Goal: Transaction & Acquisition: Purchase product/service

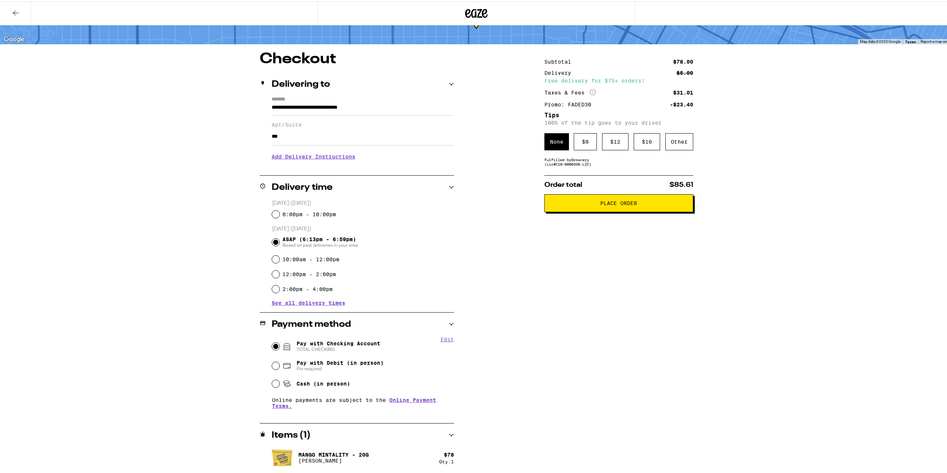
click at [465, 13] on icon at bounding box center [468, 11] width 6 height 9
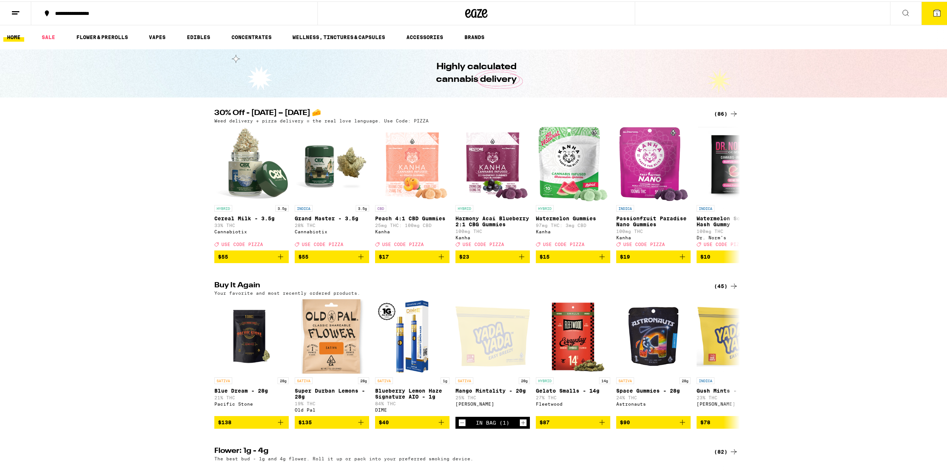
drag, startPoint x: 732, startPoint y: 116, endPoint x: 718, endPoint y: 109, distance: 15.3
click at [732, 116] on icon at bounding box center [734, 112] width 9 height 9
click at [717, 114] on div "(86)" at bounding box center [726, 112] width 24 height 9
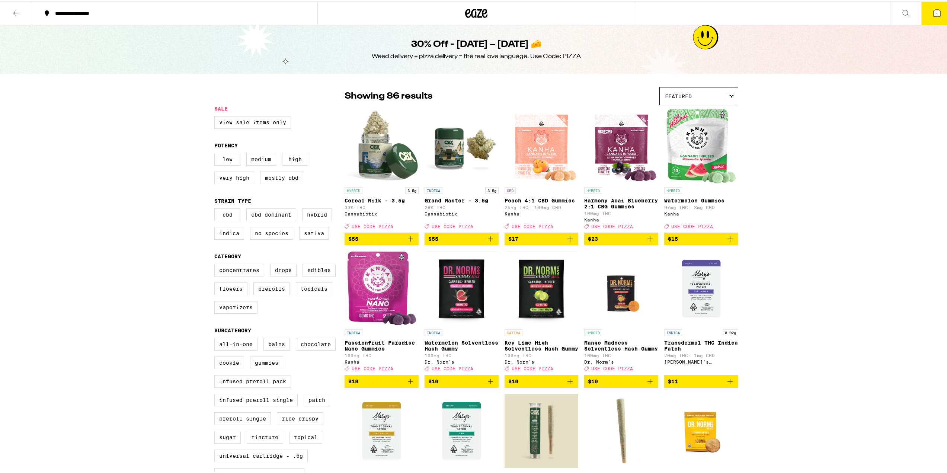
click at [234, 293] on label "Flowers" at bounding box center [230, 287] width 33 height 13
click at [216, 264] on input "Flowers" at bounding box center [216, 264] width 0 height 0
checkbox input "true"
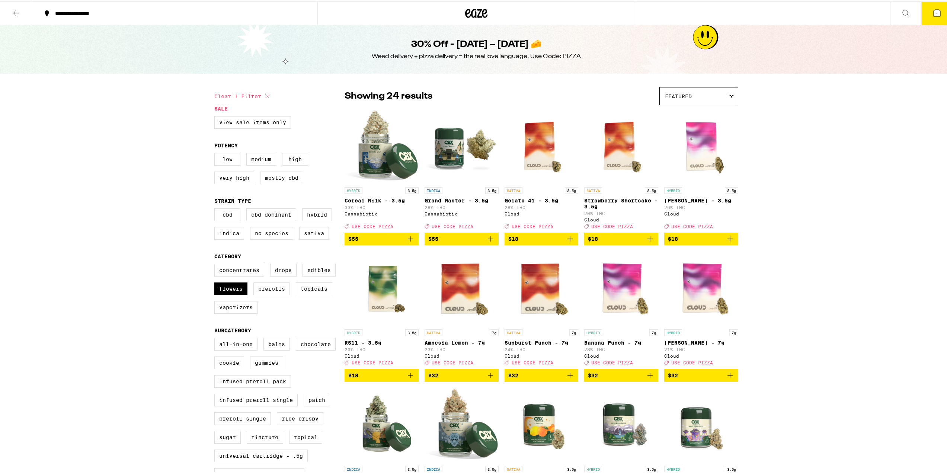
click at [276, 294] on label "Prerolls" at bounding box center [272, 287] width 36 height 13
click at [216, 264] on input "Prerolls" at bounding box center [216, 264] width 0 height 0
checkbox input "true"
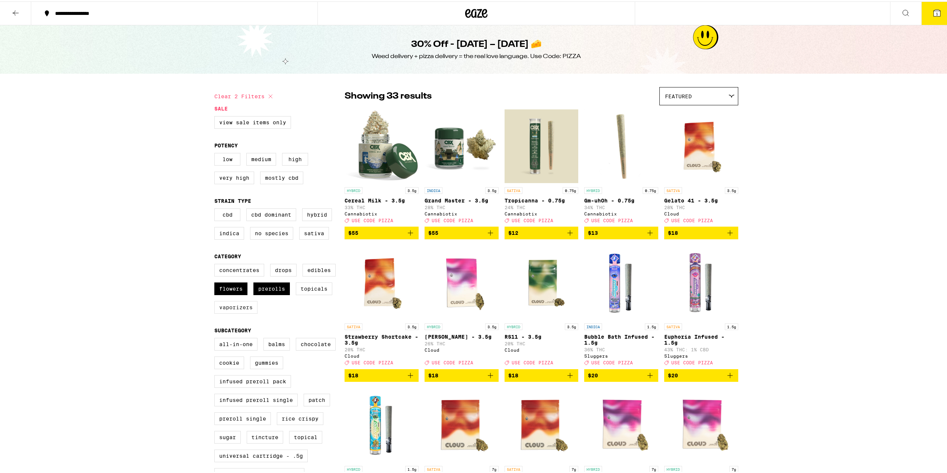
click at [243, 312] on label "Vaporizers" at bounding box center [235, 306] width 43 height 13
click at [216, 264] on input "Vaporizers" at bounding box center [216, 264] width 0 height 0
checkbox input "true"
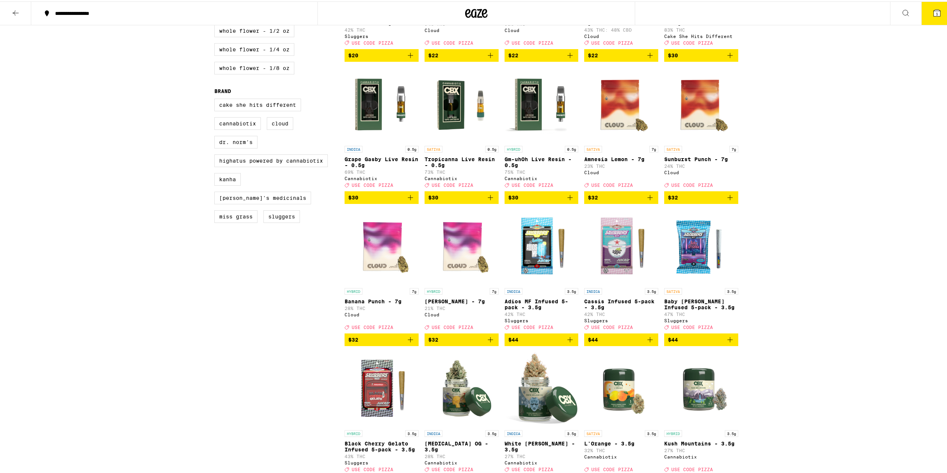
scroll to position [447, 0]
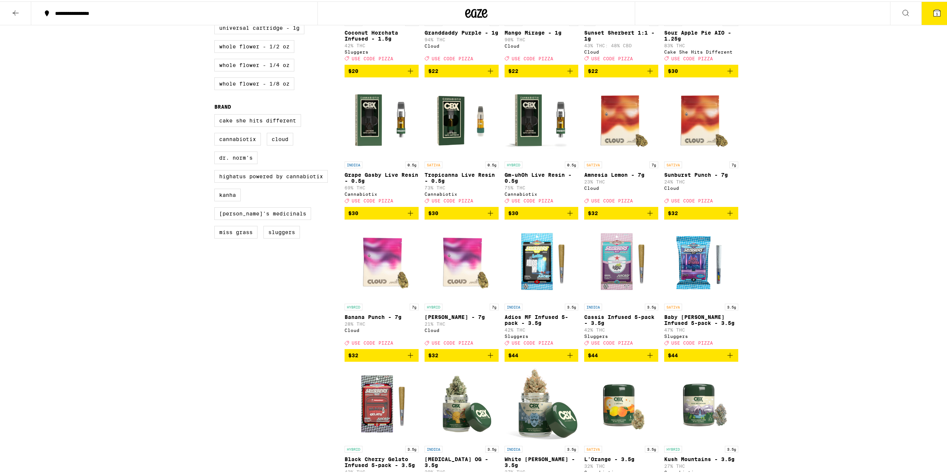
drag, startPoint x: 456, startPoint y: 4, endPoint x: 463, endPoint y: 5, distance: 7.5
click at [456, 4] on div at bounding box center [477, 12] width 318 height 24
click at [466, 6] on icon at bounding box center [476, 11] width 22 height 13
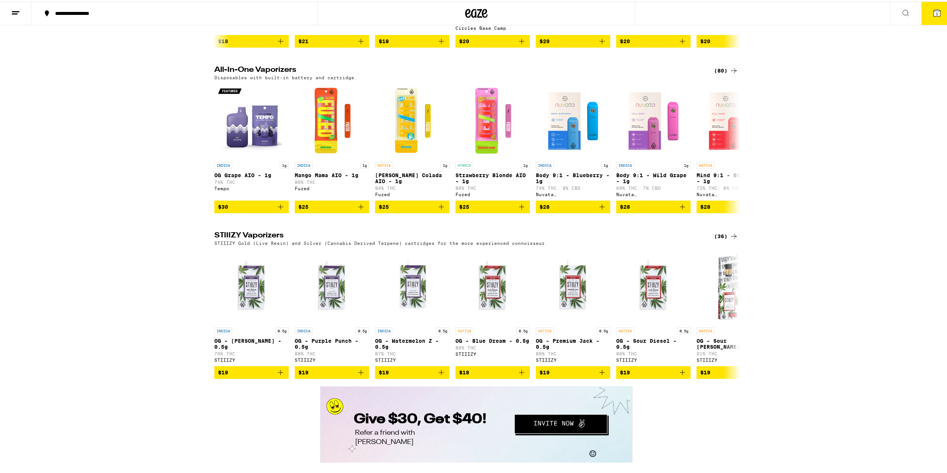
scroll to position [707, 0]
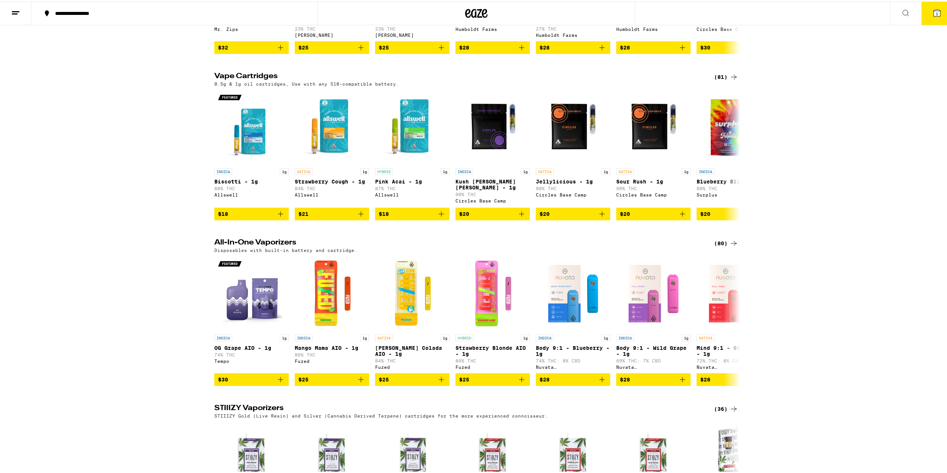
click at [716, 246] on div "(80)" at bounding box center [726, 241] width 24 height 9
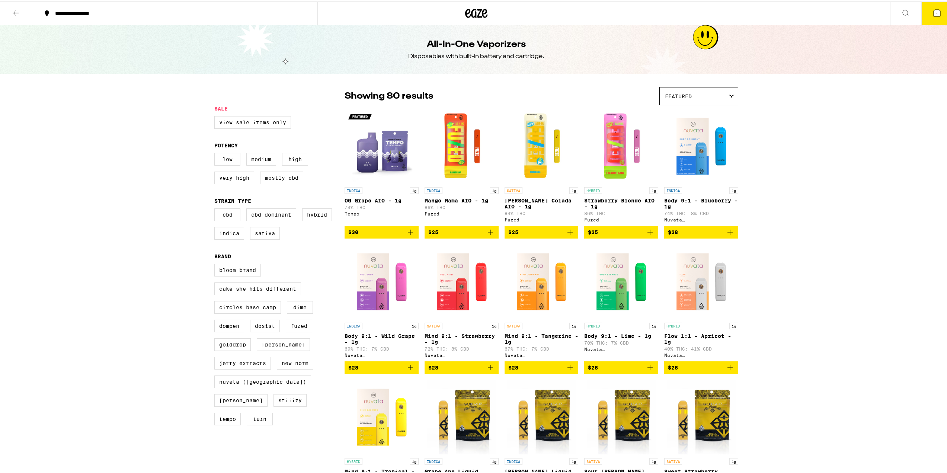
click at [463, 14] on div at bounding box center [477, 12] width 318 height 24
click at [471, 14] on icon at bounding box center [476, 11] width 11 height 9
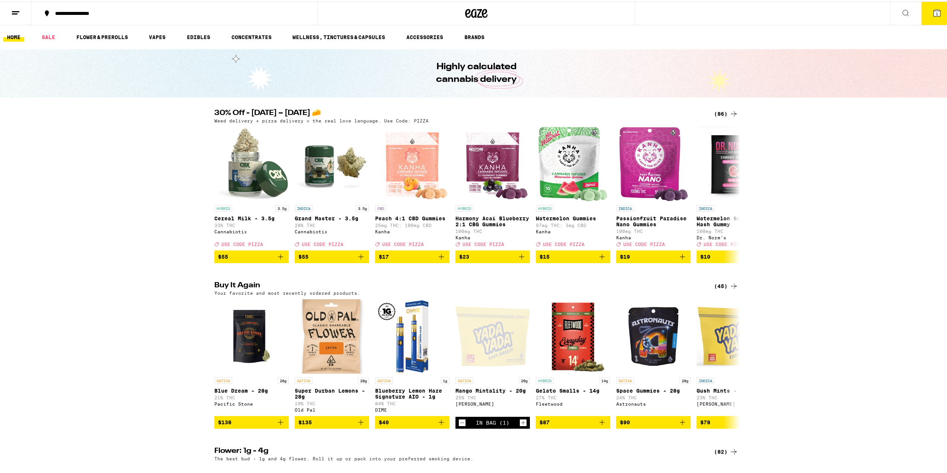
click at [724, 114] on div "(86)" at bounding box center [726, 112] width 24 height 9
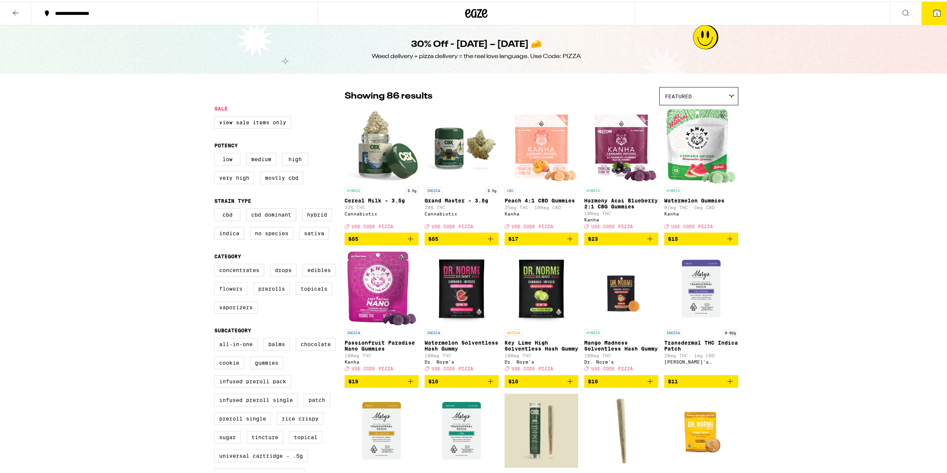
click at [223, 294] on label "Flowers" at bounding box center [230, 287] width 33 height 13
click at [216, 264] on input "Flowers" at bounding box center [216, 264] width 0 height 0
checkbox input "true"
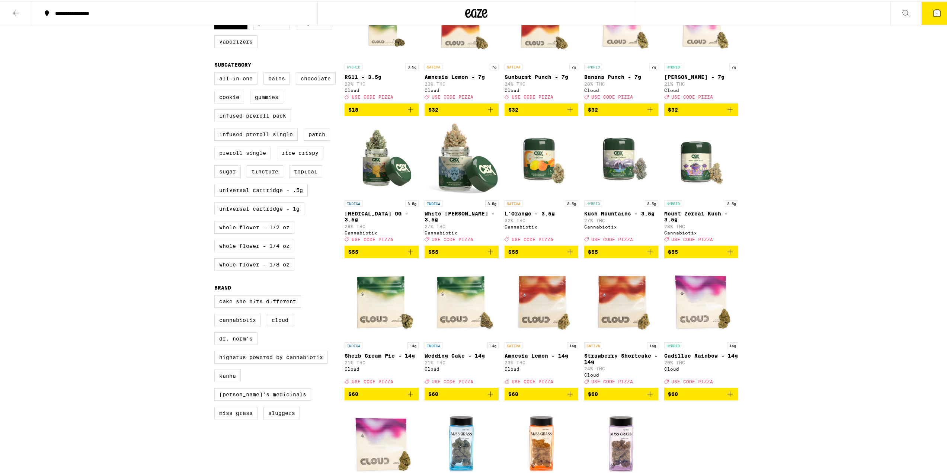
scroll to position [261, 0]
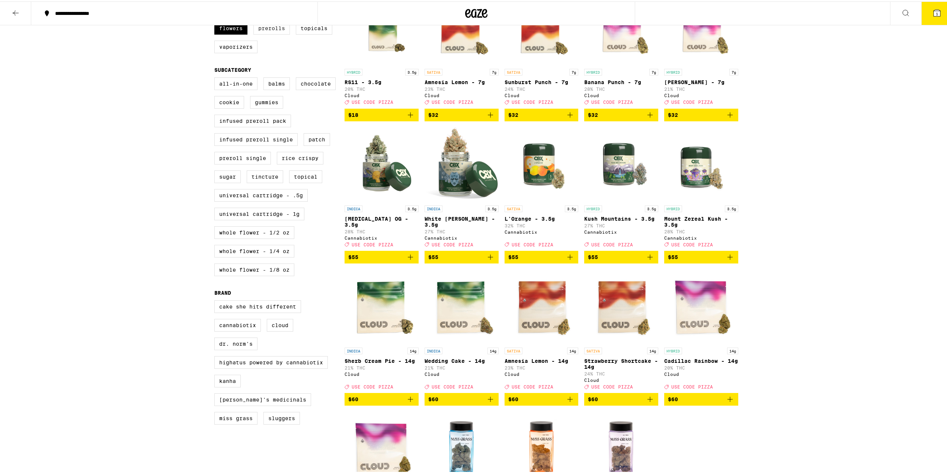
click at [280, 33] on label "Prerolls" at bounding box center [272, 26] width 36 height 13
click at [216, 3] on input "Prerolls" at bounding box center [216, 3] width 0 height 0
checkbox input "true"
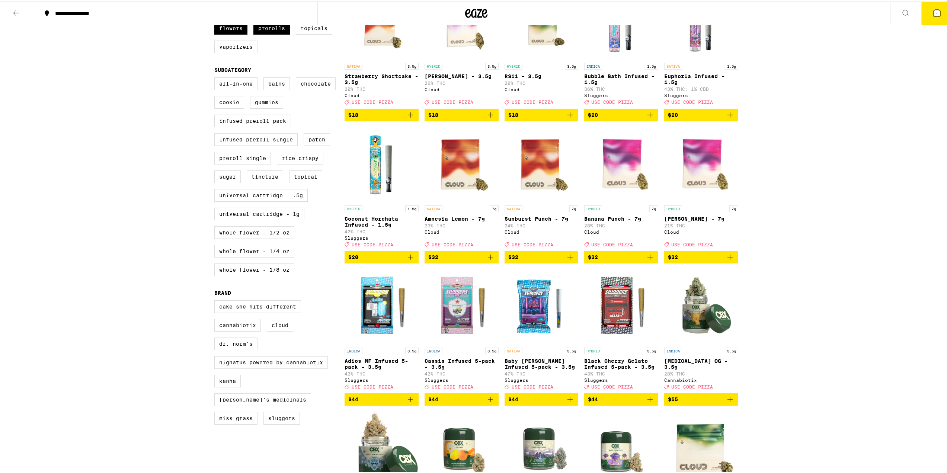
click at [236, 44] on div "Concentrates Drops Edibles Flowers Prerolls Topicals Vaporizers" at bounding box center [279, 30] width 130 height 56
drag, startPoint x: 241, startPoint y: 58, endPoint x: 238, endPoint y: 55, distance: 4.2
click at [238, 52] on label "Vaporizers" at bounding box center [235, 45] width 43 height 13
click at [216, 3] on input "Vaporizers" at bounding box center [216, 3] width 0 height 0
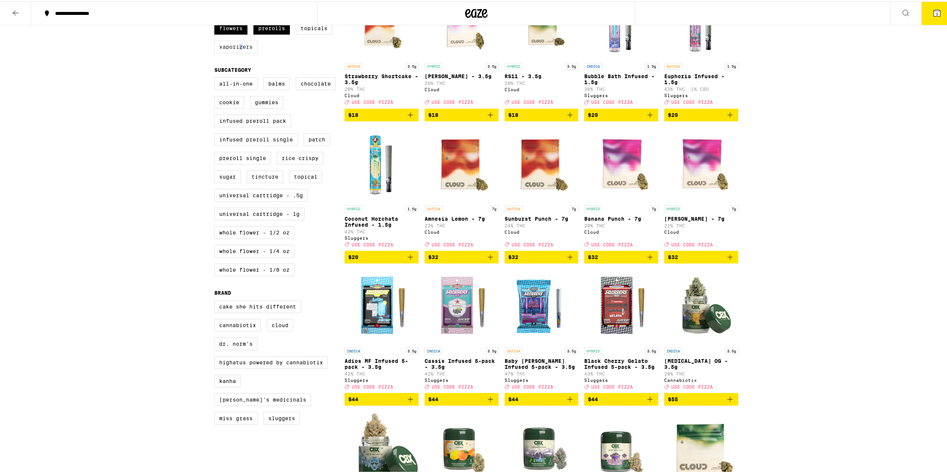
checkbox input "true"
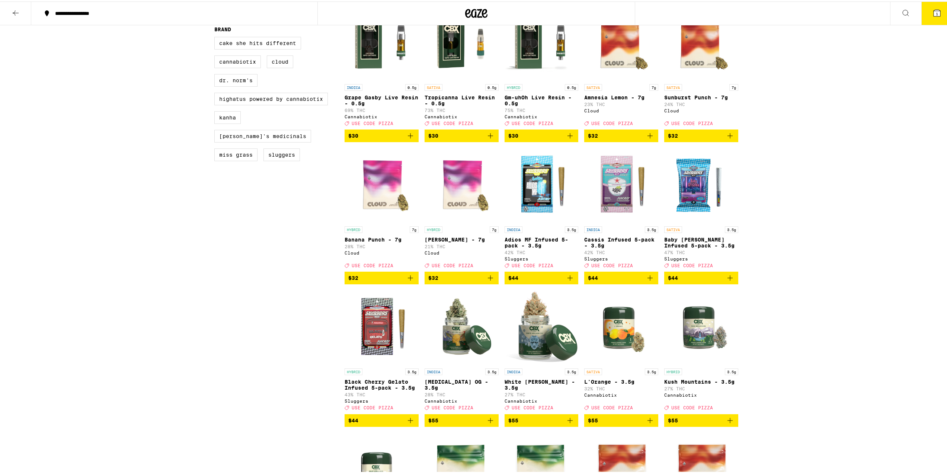
scroll to position [558, 0]
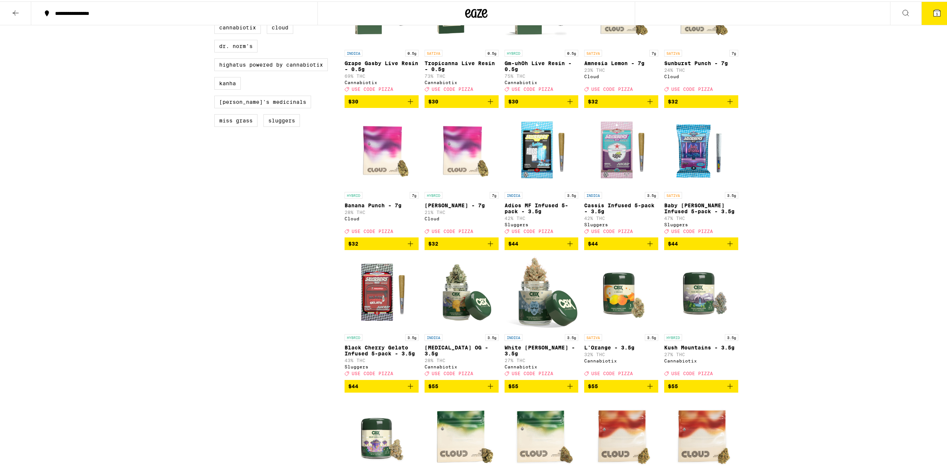
click at [726, 247] on icon "Add to bag" at bounding box center [730, 242] width 9 height 9
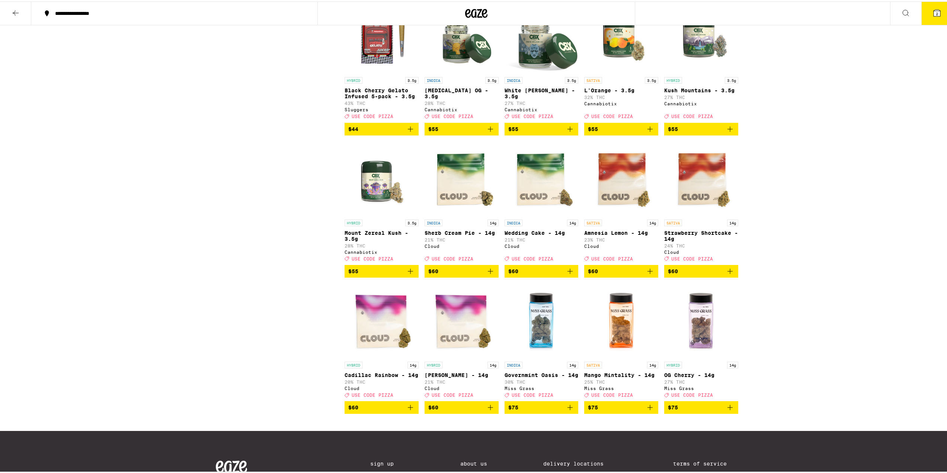
scroll to position [819, 0]
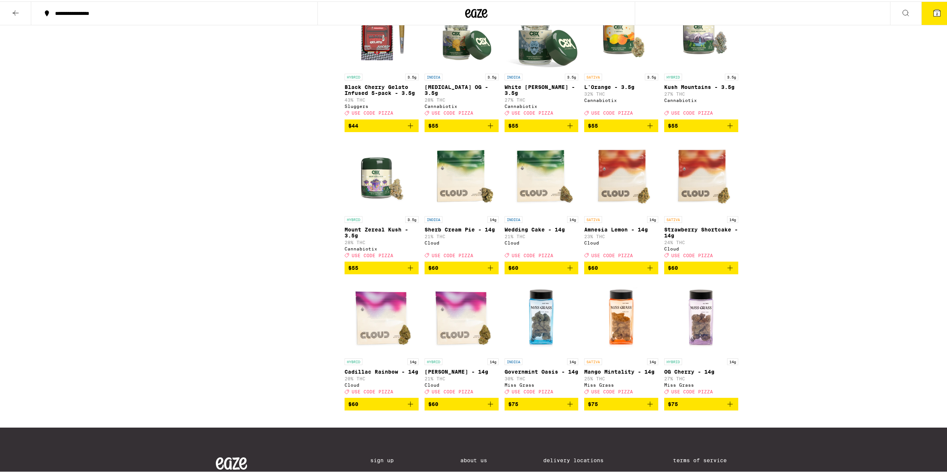
click at [726, 271] on icon "Add to bag" at bounding box center [730, 266] width 9 height 9
click at [936, 13] on span "3" at bounding box center [937, 12] width 2 height 4
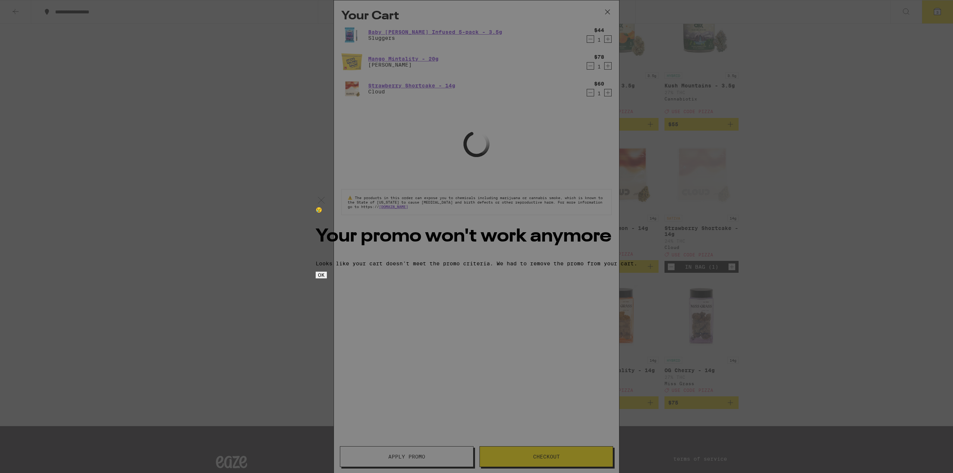
click at [491, 278] on div "😢 Your promo won't work anymore Looks like your cart doesn't meet the promo cri…" at bounding box center [477, 242] width 322 height 71
drag, startPoint x: 502, startPoint y: 303, endPoint x: 506, endPoint y: 294, distance: 9.3
click at [327, 278] on button "OK" at bounding box center [321, 275] width 11 height 7
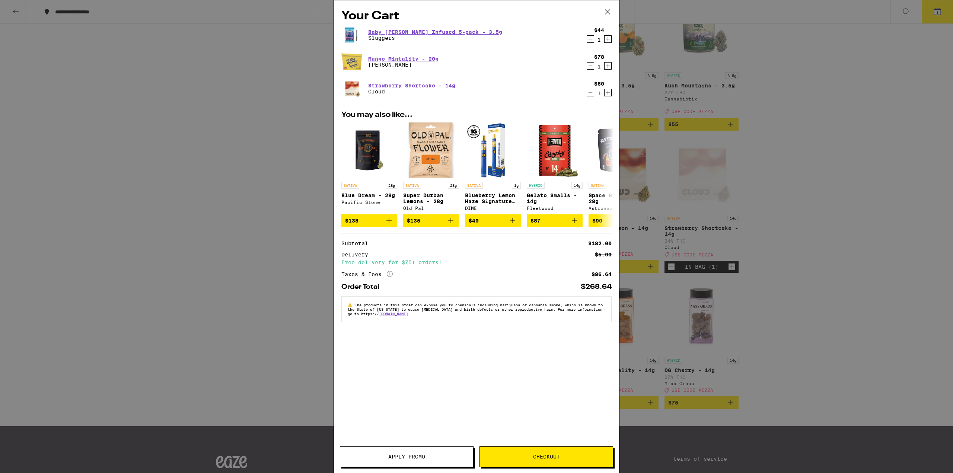
click at [590, 67] on icon "Decrement" at bounding box center [590, 65] width 7 height 9
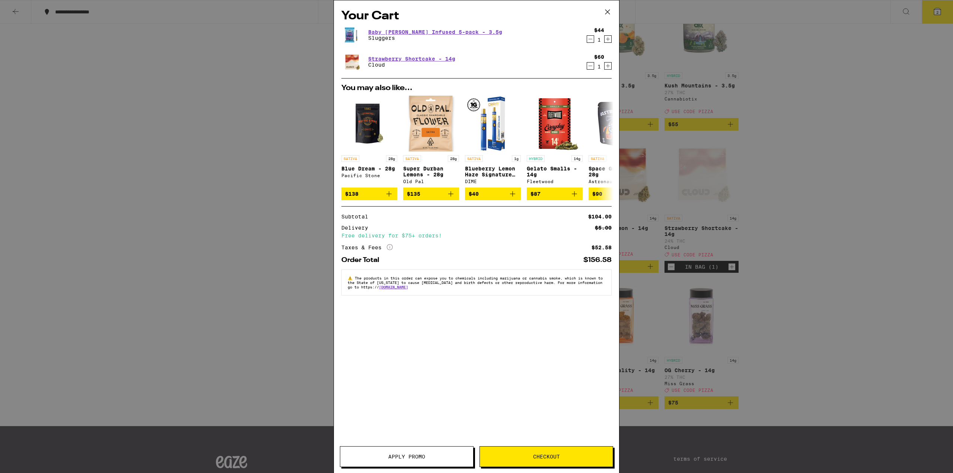
click at [604, 7] on icon at bounding box center [607, 11] width 11 height 11
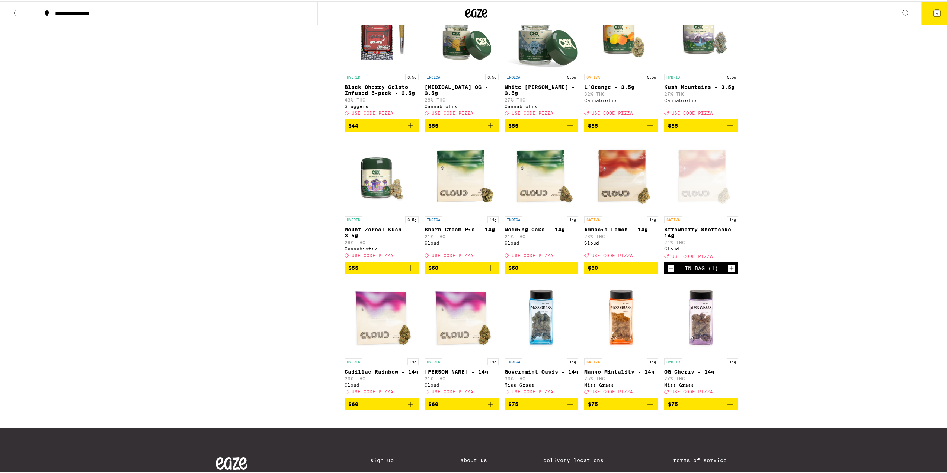
click at [461, 10] on div at bounding box center [477, 12] width 318 height 24
click at [927, 7] on button "2" at bounding box center [937, 11] width 31 height 23
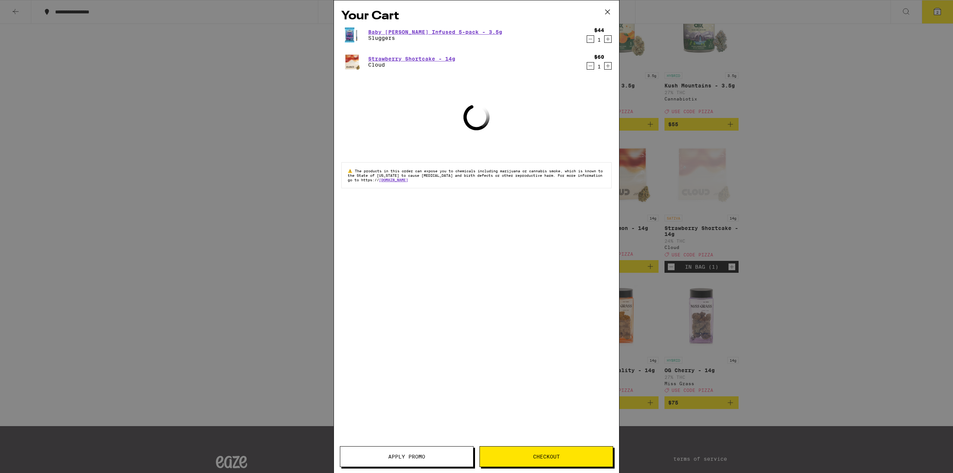
click at [415, 446] on div "Your Cart Baby [PERSON_NAME] Infused 5-pack - 3.5g Sluggers $44 1 Strawberry Sh…" at bounding box center [476, 225] width 285 height 450
click at [419, 448] on button "Apply Promo" at bounding box center [407, 456] width 134 height 21
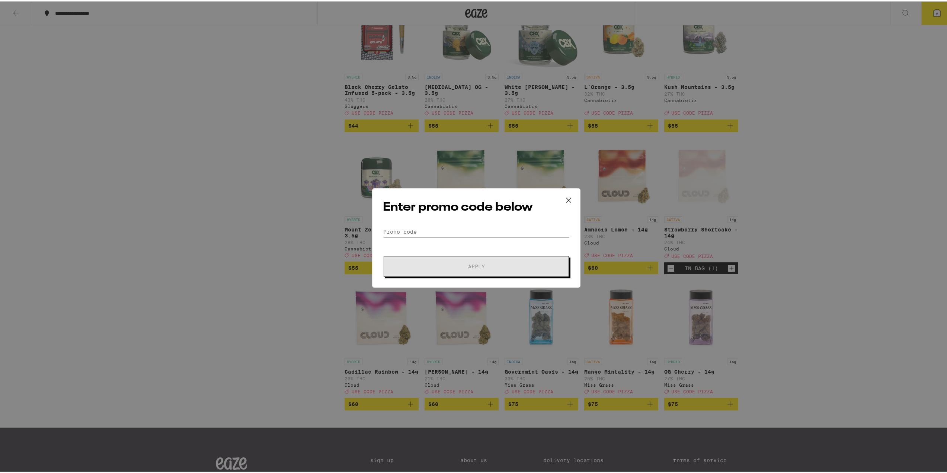
click at [472, 224] on div "Enter promo code below Promo Code Apply" at bounding box center [476, 236] width 208 height 99
click at [473, 232] on input "Promo Code" at bounding box center [476, 230] width 187 height 11
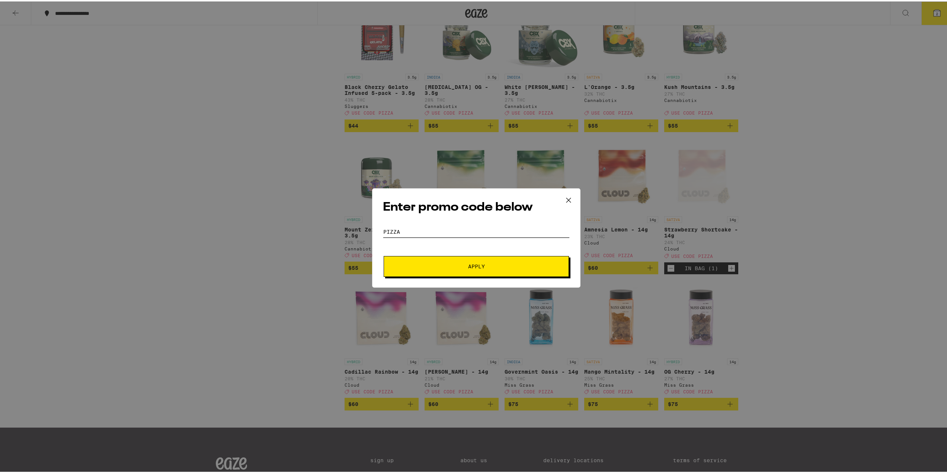
type input "pizza"
click at [384, 255] on button "Apply" at bounding box center [476, 265] width 185 height 21
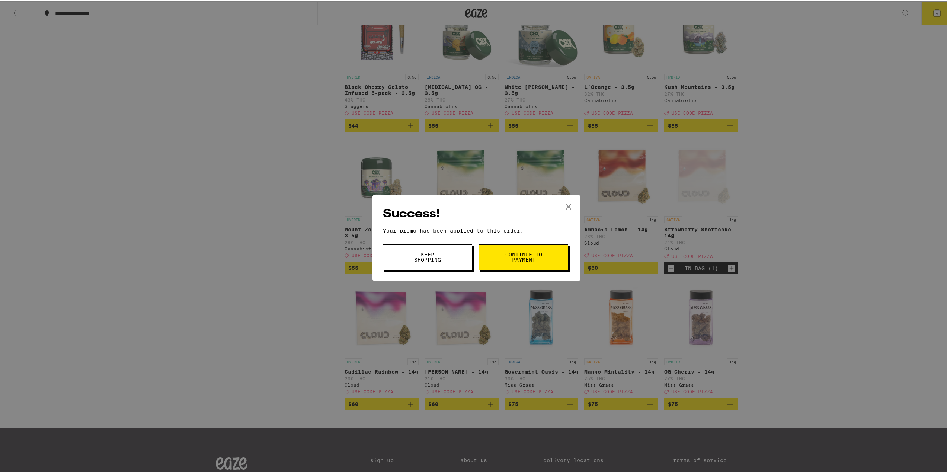
click at [501, 256] on button "Continue to payment" at bounding box center [523, 256] width 89 height 26
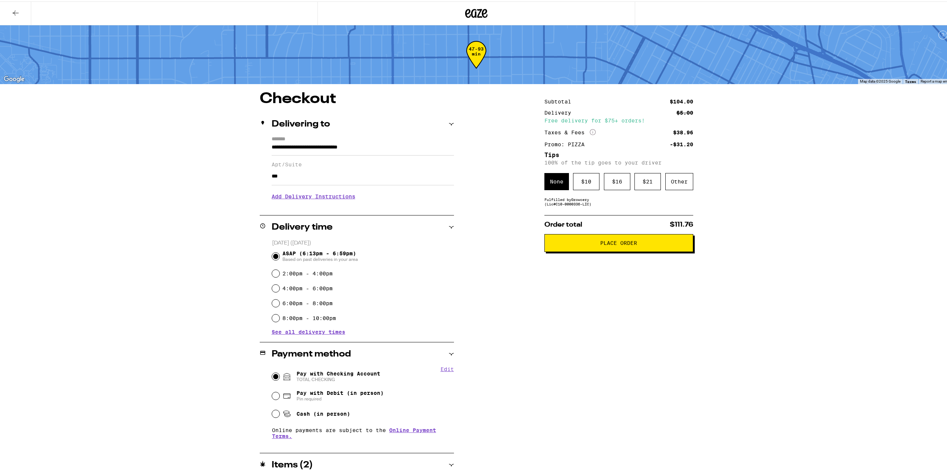
click at [469, 12] on icon at bounding box center [476, 11] width 22 height 13
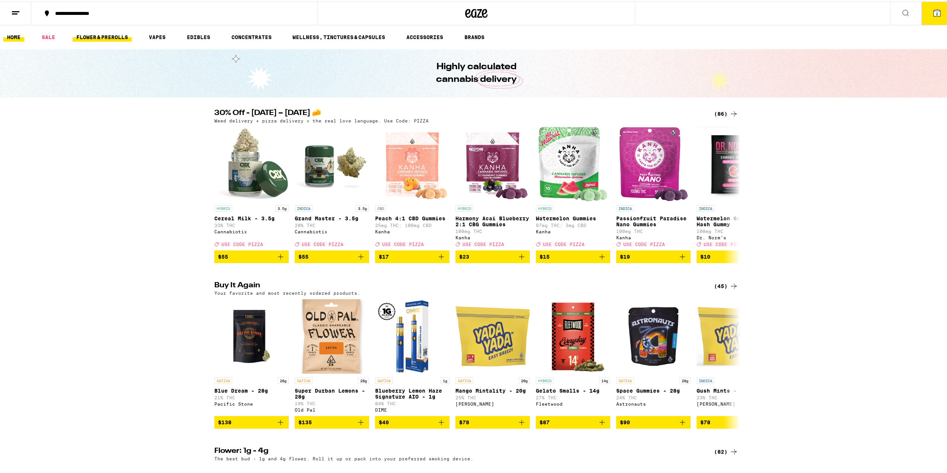
click at [105, 39] on link "FLOWER & PREROLLS" at bounding box center [102, 35] width 59 height 9
click at [111, 35] on link "FLOWER & PREROLLS" at bounding box center [102, 35] width 59 height 9
click at [109, 35] on link "FLOWER & PREROLLS" at bounding box center [102, 35] width 59 height 9
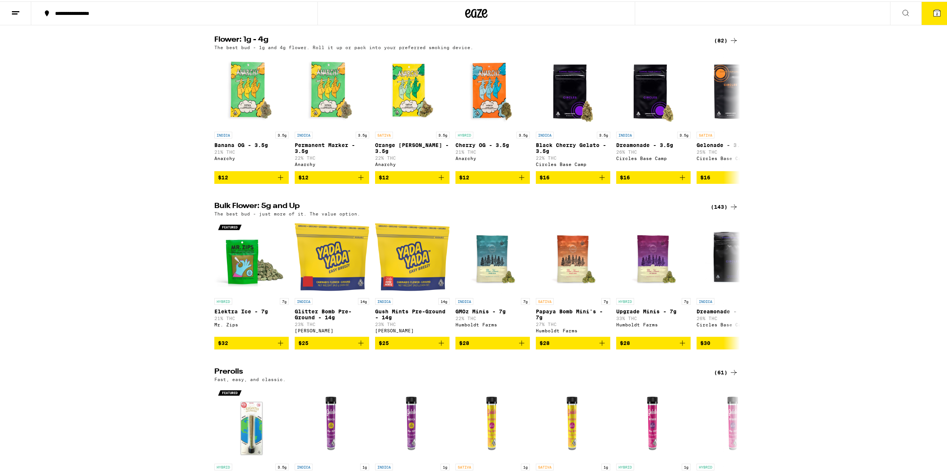
scroll to position [26, 0]
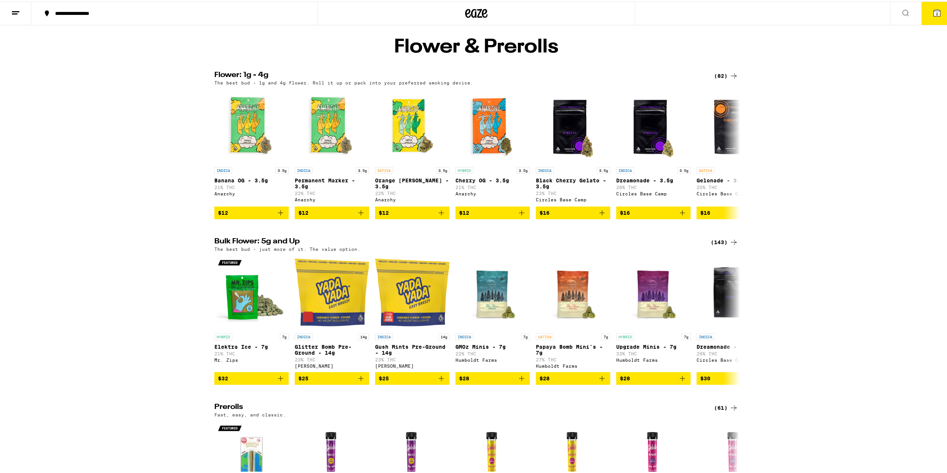
click at [713, 245] on div "(143)" at bounding box center [725, 240] width 28 height 9
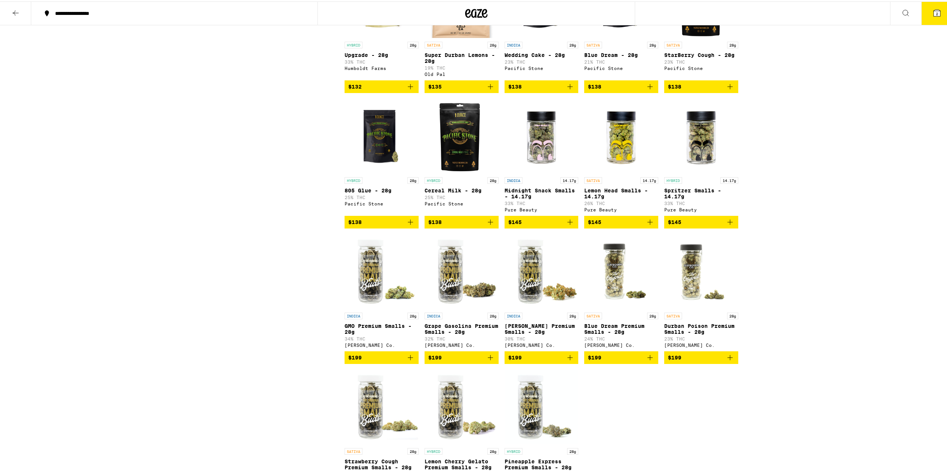
scroll to position [3425, 0]
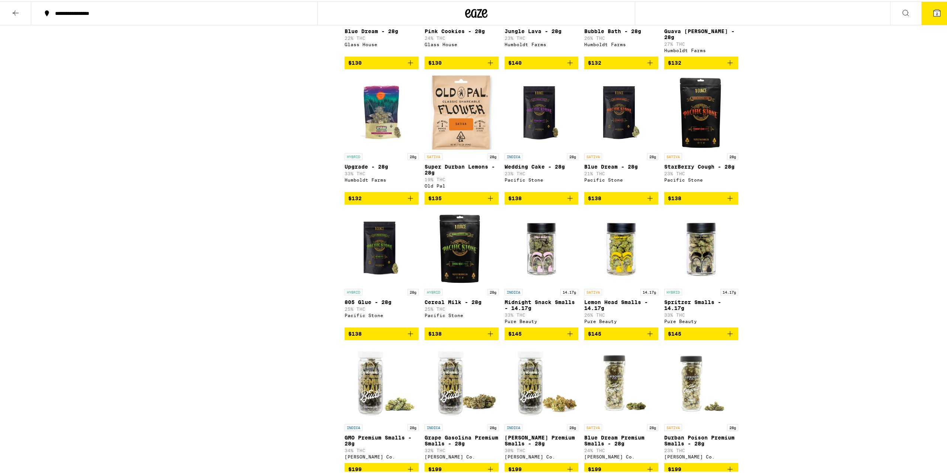
click at [351, 148] on img "Open page for Upgrade - 28g from Humboldt Farms" at bounding box center [382, 111] width 74 height 74
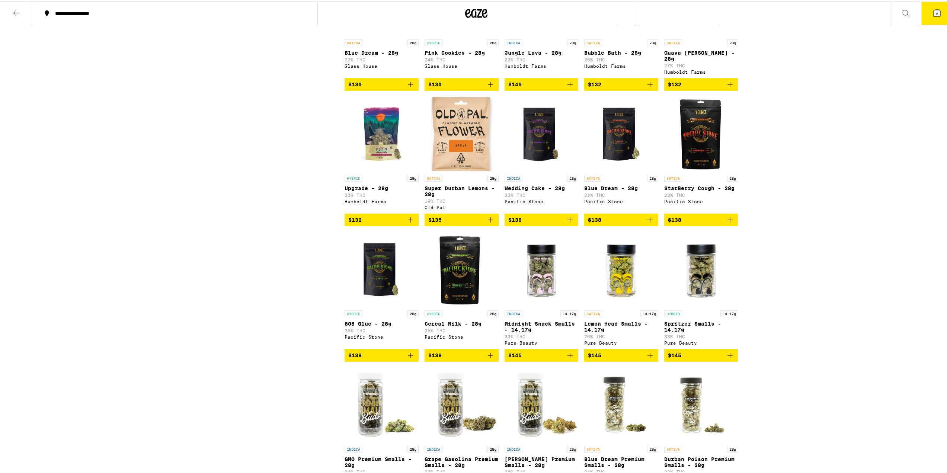
scroll to position [3276, 0]
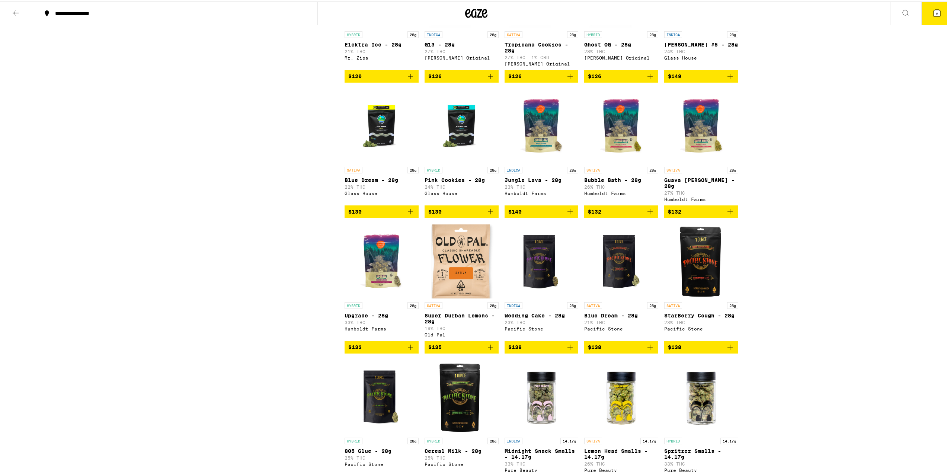
click at [730, 215] on icon "Add to bag" at bounding box center [730, 210] width 9 height 9
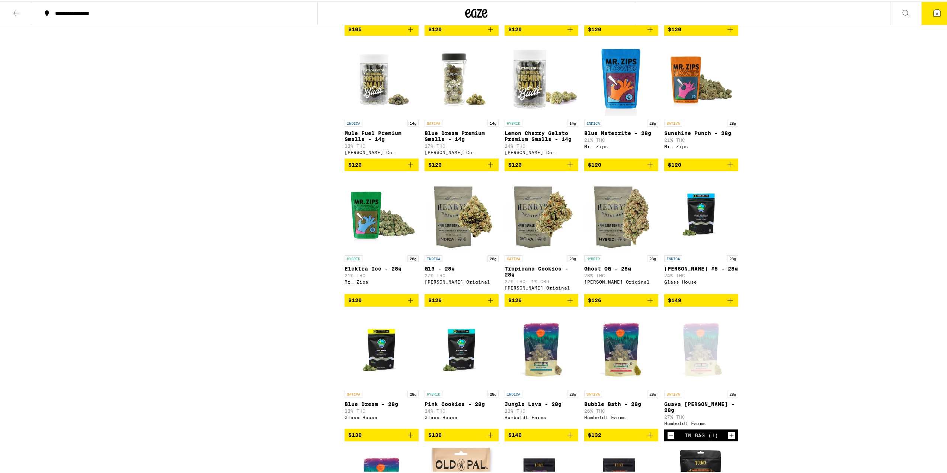
scroll to position [3052, 0]
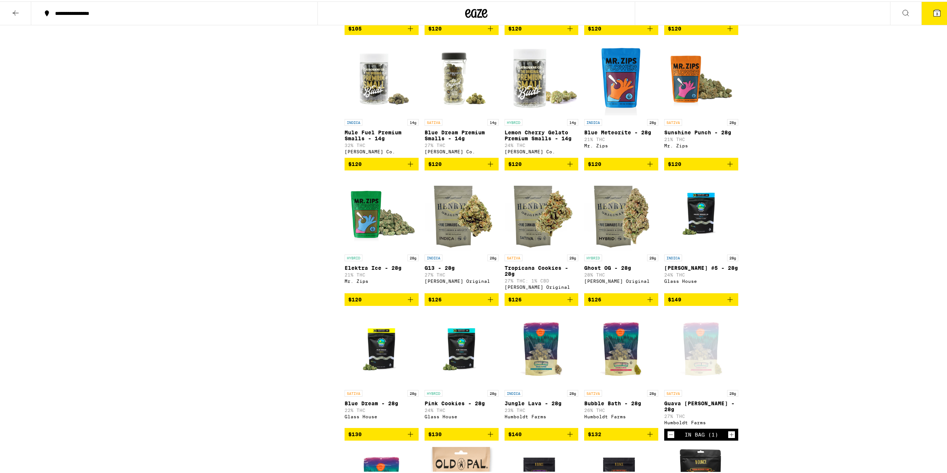
click at [924, 8] on button "3" at bounding box center [937, 11] width 31 height 23
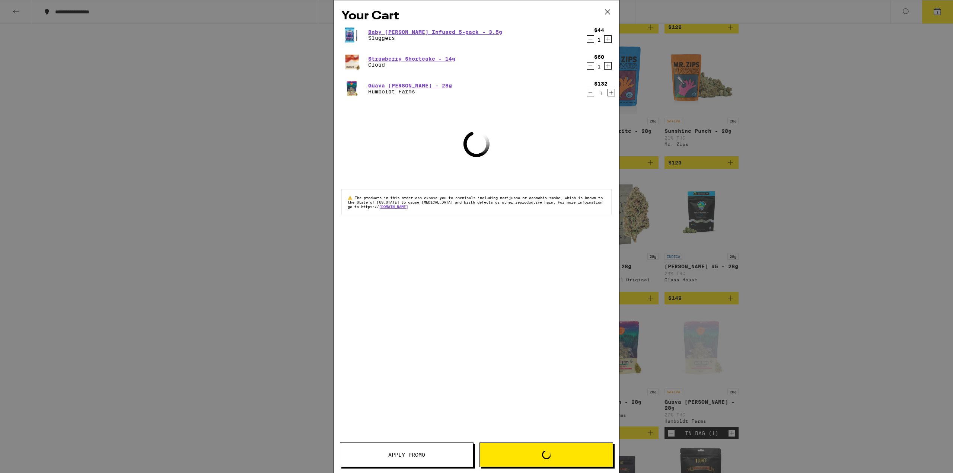
click at [590, 68] on icon "Decrement" at bounding box center [590, 65] width 7 height 9
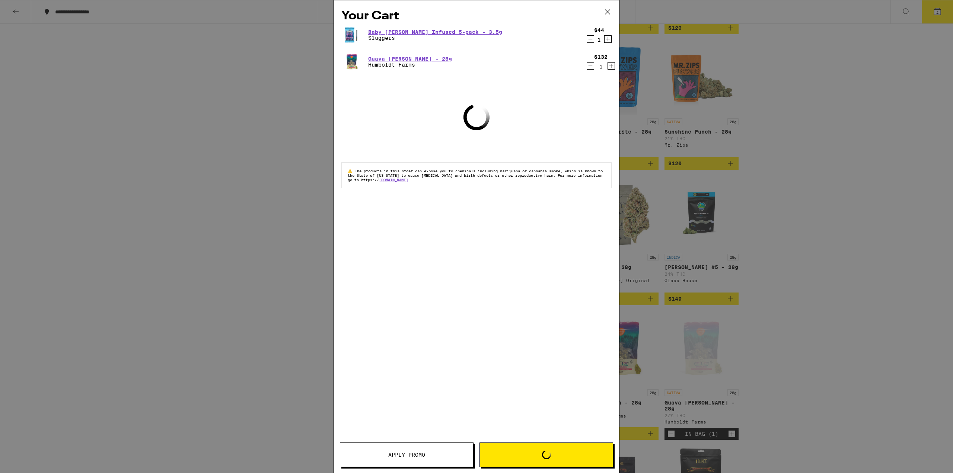
click at [590, 38] on icon "Decrement" at bounding box center [590, 39] width 7 height 9
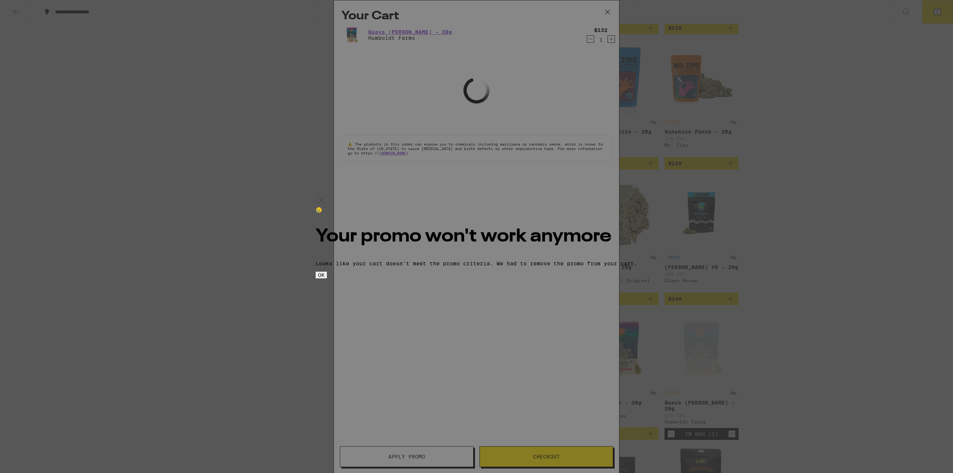
click at [327, 278] on button "OK" at bounding box center [321, 275] width 11 height 7
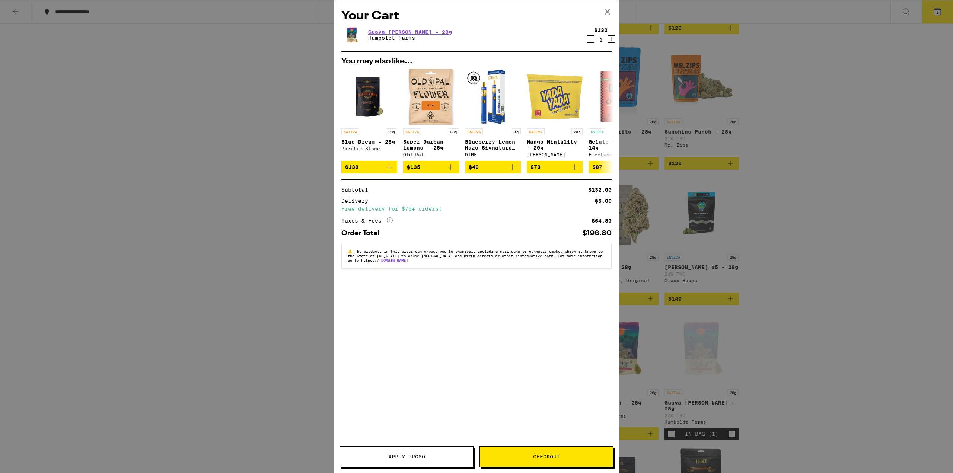
click at [590, 42] on icon "Decrement" at bounding box center [590, 39] width 7 height 9
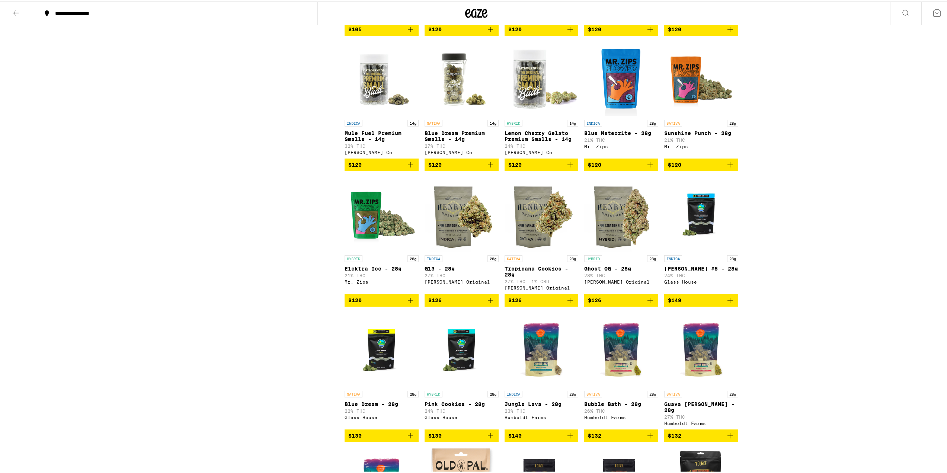
click at [478, 11] on icon at bounding box center [476, 11] width 22 height 13
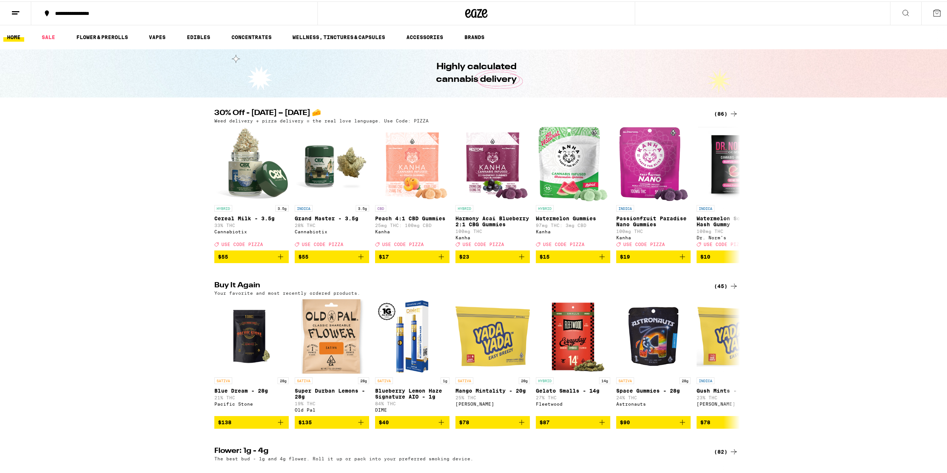
click at [731, 111] on icon at bounding box center [734, 112] width 9 height 9
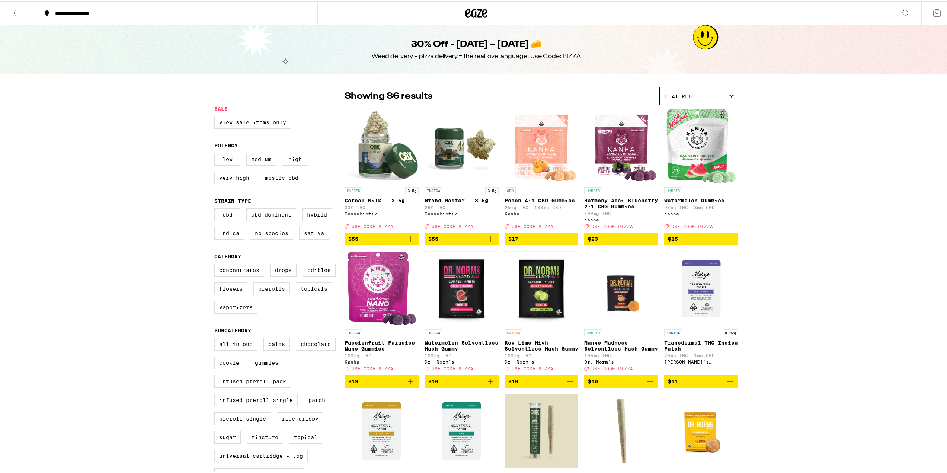
click at [241, 294] on label "Flowers" at bounding box center [230, 287] width 33 height 13
click at [216, 264] on input "Flowers" at bounding box center [216, 264] width 0 height 0
checkbox input "true"
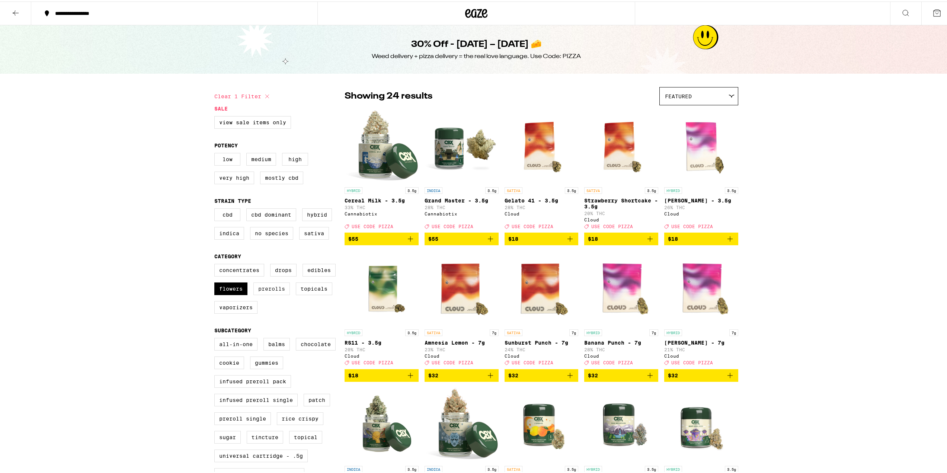
click at [260, 294] on label "Prerolls" at bounding box center [272, 287] width 36 height 13
click at [216, 264] on input "Prerolls" at bounding box center [216, 264] width 0 height 0
checkbox input "true"
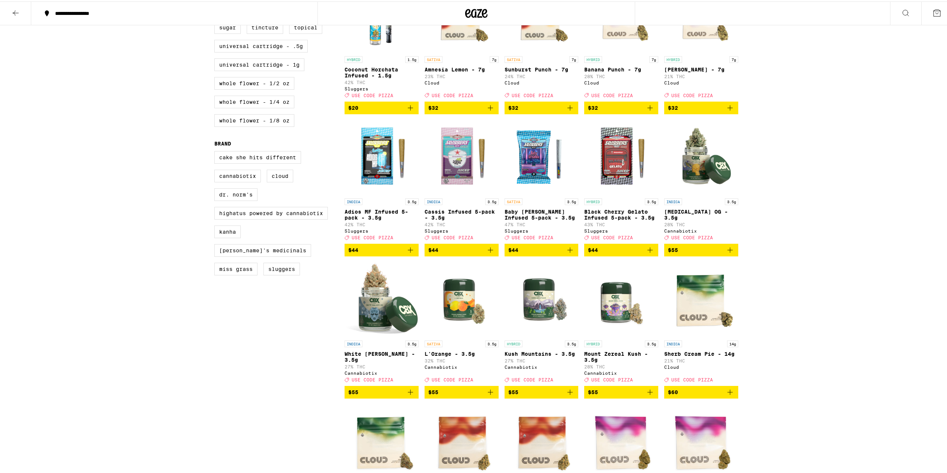
scroll to position [409, 0]
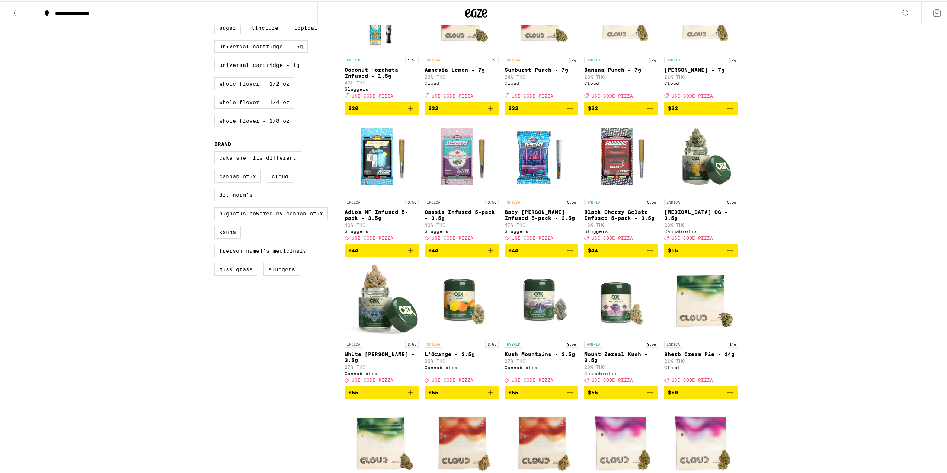
click at [568, 252] on icon "Add to bag" at bounding box center [570, 248] width 5 height 5
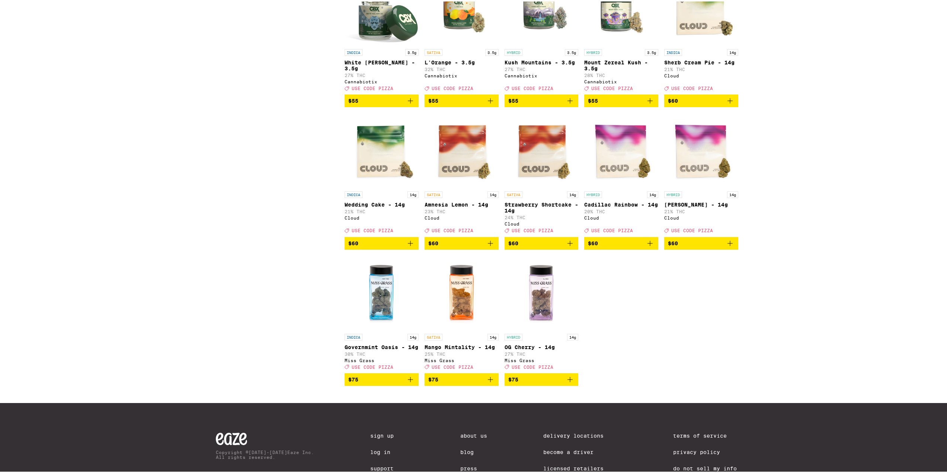
scroll to position [731, 0]
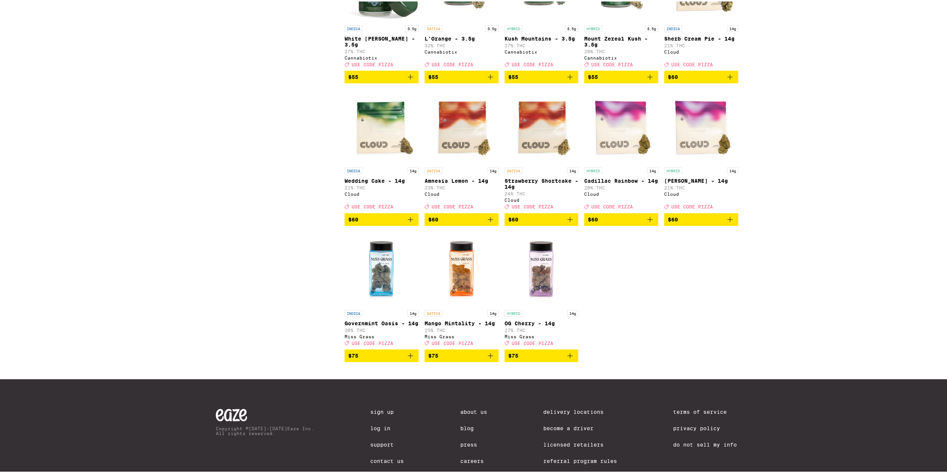
click at [568, 223] on icon "Add to bag" at bounding box center [570, 218] width 9 height 9
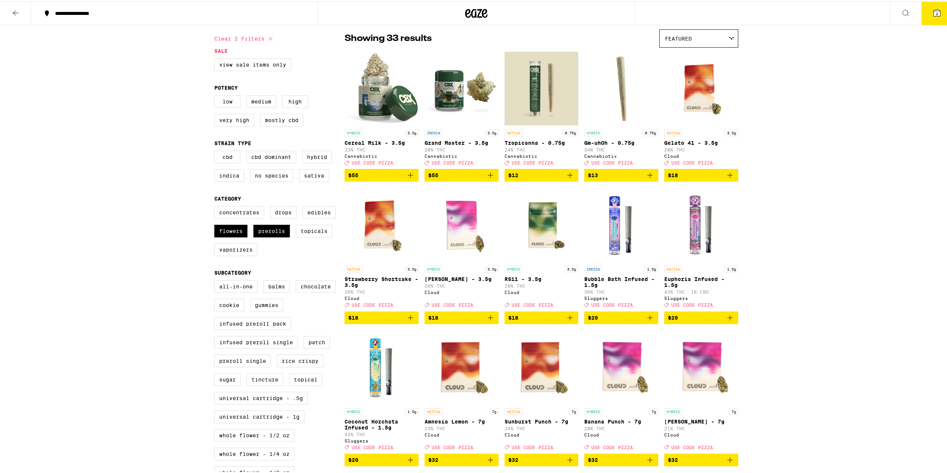
scroll to position [37, 0]
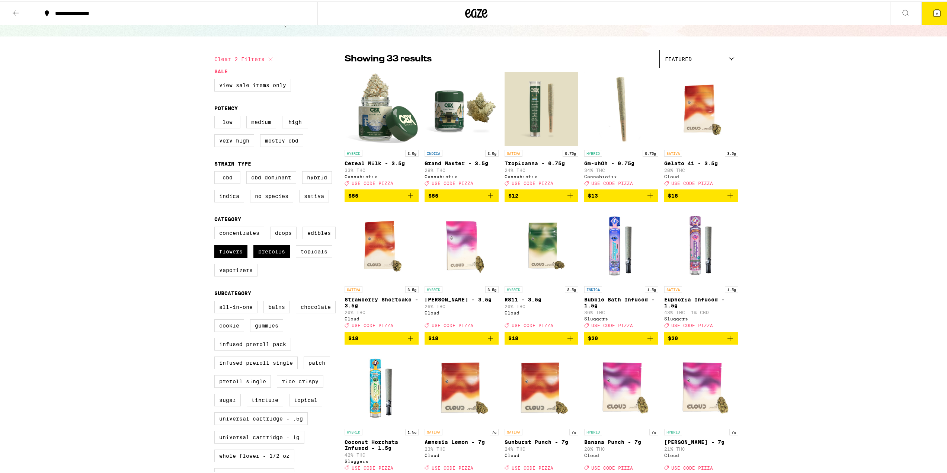
click at [936, 12] on span "2" at bounding box center [937, 12] width 2 height 4
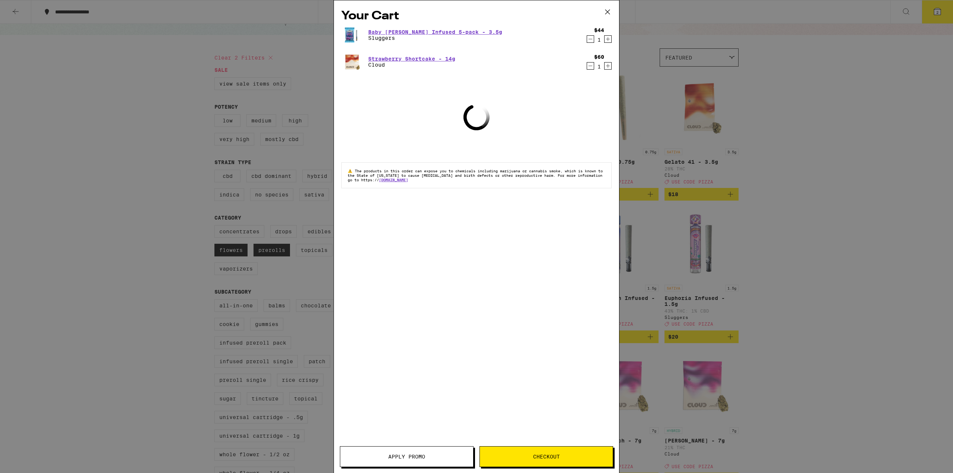
click at [408, 450] on button "Apply Promo" at bounding box center [407, 456] width 134 height 21
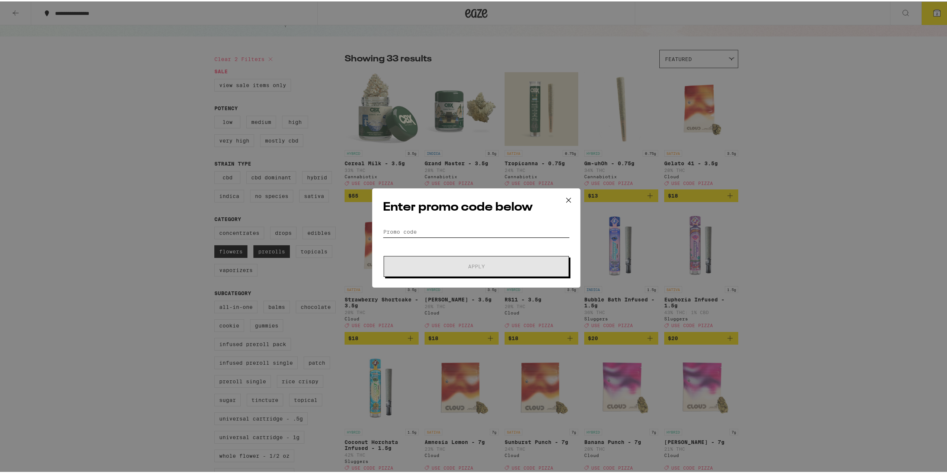
click at [419, 226] on input "Promo Code" at bounding box center [476, 230] width 187 height 11
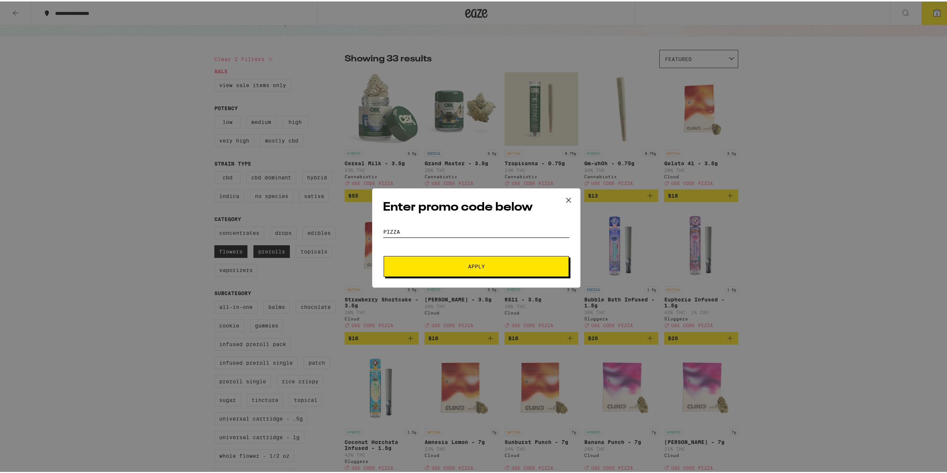
type input "pizza"
click at [384, 255] on button "Apply" at bounding box center [476, 265] width 185 height 21
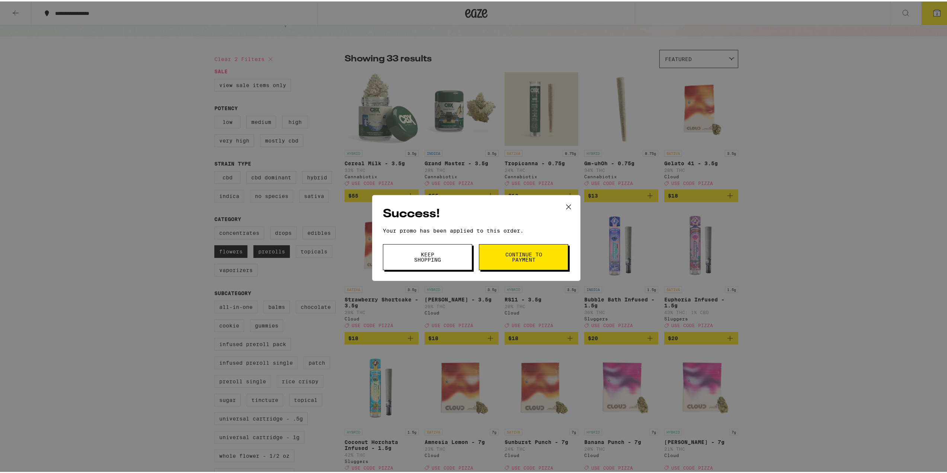
click at [505, 264] on button "Continue to payment" at bounding box center [523, 256] width 89 height 26
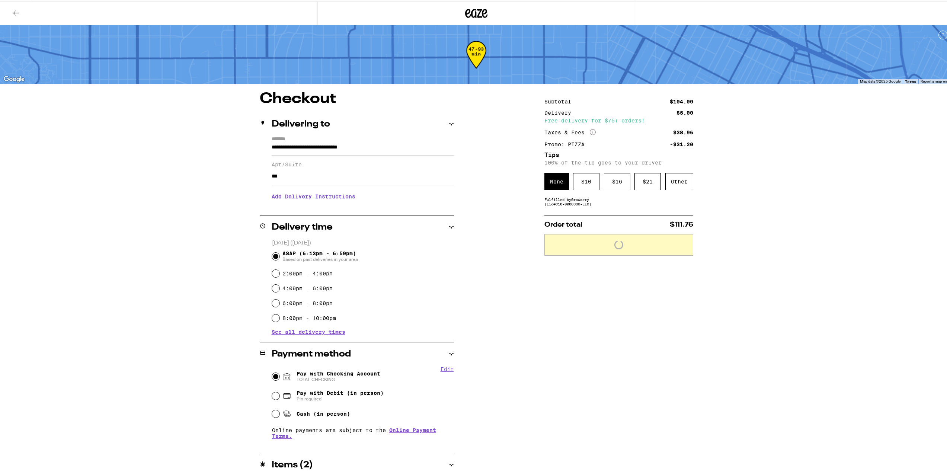
click at [610, 211] on div "Subtotal $104.00 Delivery $5.00 Free delivery for $75+ orders! Taxes & Fees Mor…" at bounding box center [619, 310] width 149 height 440
click at [660, 179] on div "None $ 10 $ 16 $ 21 Other" at bounding box center [619, 180] width 149 height 17
click at [667, 178] on div "Other" at bounding box center [680, 180] width 28 height 17
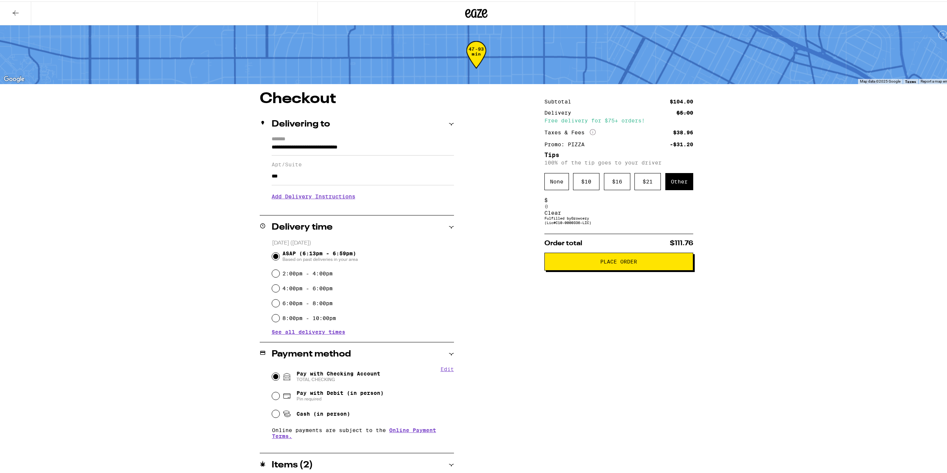
click at [606, 207] on input at bounding box center [579, 205] width 68 height 7
type input "5"
click at [688, 208] on div "Save" at bounding box center [619, 211] width 149 height 6
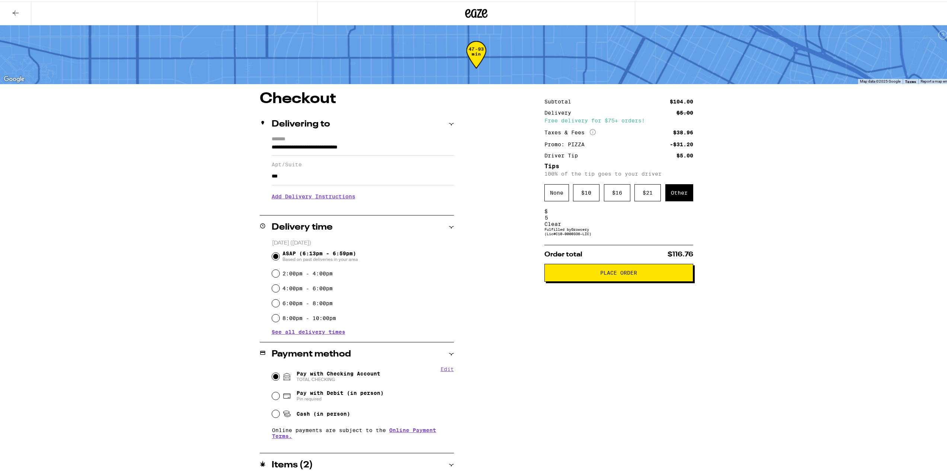
click at [640, 274] on span "Place Order" at bounding box center [619, 271] width 136 height 5
